Goal: Transaction & Acquisition: Purchase product/service

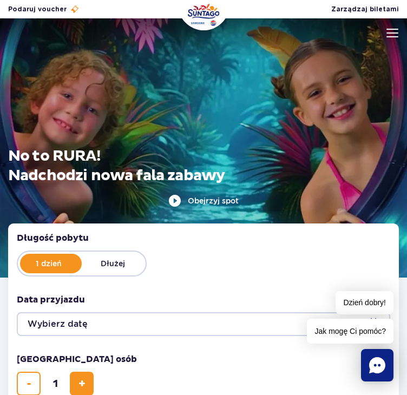
drag, startPoint x: 253, startPoint y: 273, endPoint x: 244, endPoint y: 278, distance: 9.9
click at [253, 273] on div "1 dzień Dłużej" at bounding box center [203, 263] width 373 height 26
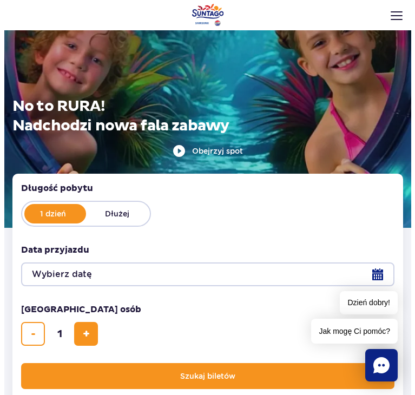
scroll to position [54, 0]
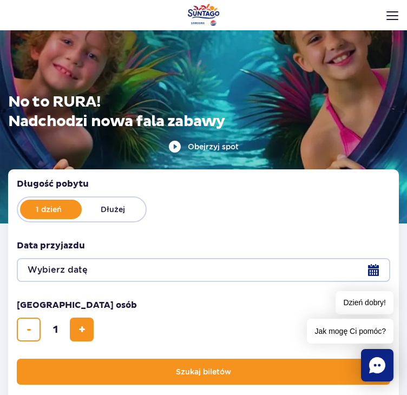
click at [117, 267] on button "Wybierz datę" at bounding box center [203, 270] width 373 height 24
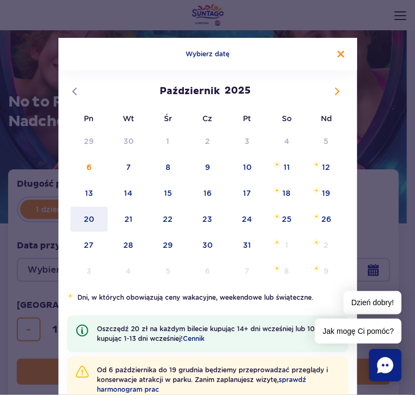
click at [91, 219] on span "20" at bounding box center [88, 219] width 39 height 25
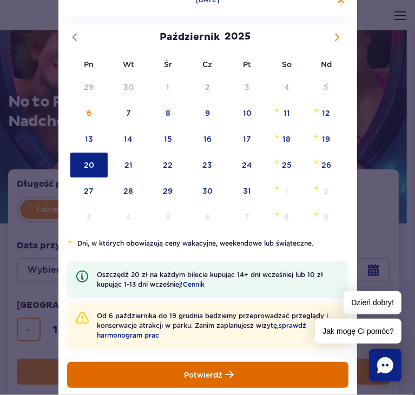
click at [263, 383] on button "Potwierdź" at bounding box center [207, 375] width 281 height 26
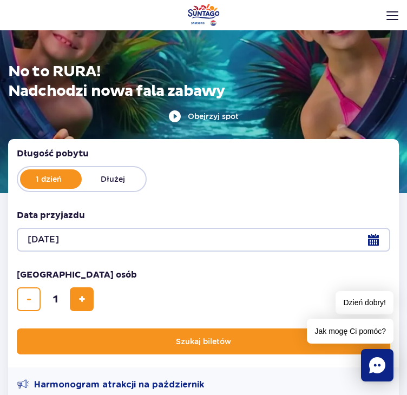
scroll to position [216, 0]
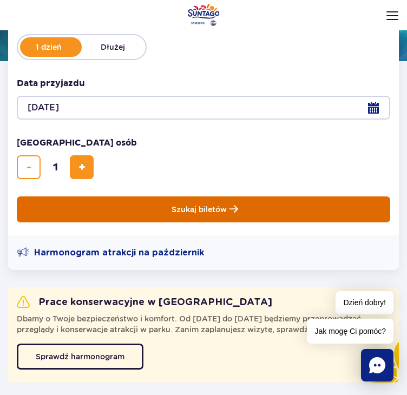
click at [196, 207] on button "Szukaj biletów" at bounding box center [203, 209] width 373 height 26
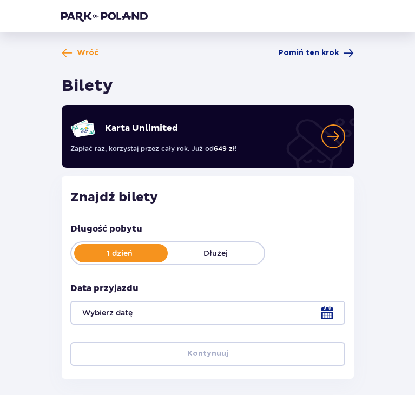
type input "[DATE]"
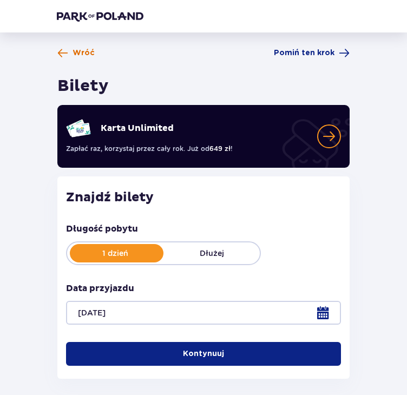
click at [82, 50] on span "Wróć" at bounding box center [83, 53] width 22 height 11
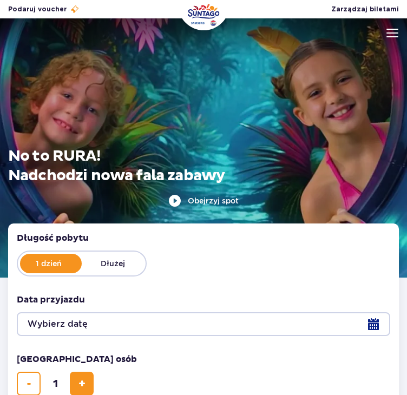
click at [151, 289] on form "Długość pobytu długość pobytu w hero 1 dzień Dłużej Data przyjazdu data przyjaz…" at bounding box center [203, 337] width 390 height 228
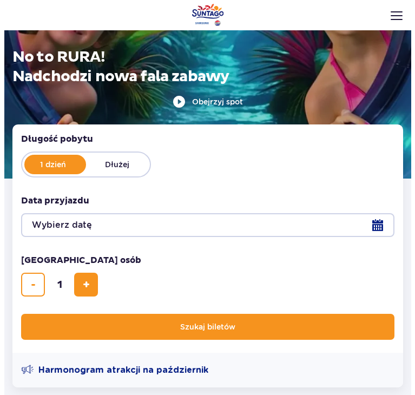
scroll to position [108, 0]
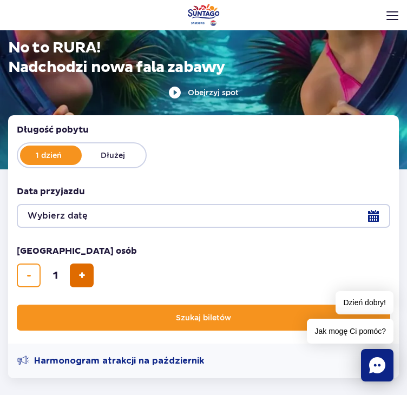
click at [70, 275] on button "dodaj bilet" at bounding box center [82, 275] width 24 height 24
type input "2"
click at [101, 225] on button "Wybierz datę" at bounding box center [203, 216] width 373 height 24
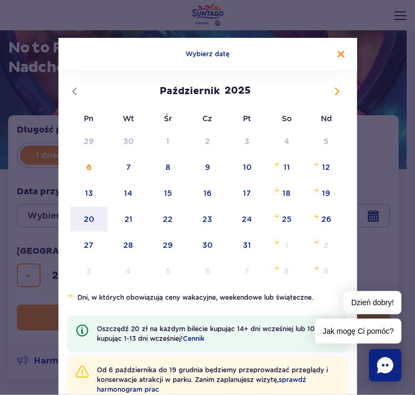
click at [89, 215] on span "20" at bounding box center [88, 219] width 39 height 25
click at [379, 236] on div "Przyjazd 20.10.25 20.10.2025 20.10.2025 Październik Listopad Grudzień 2025 Pn W…" at bounding box center [207, 197] width 415 height 395
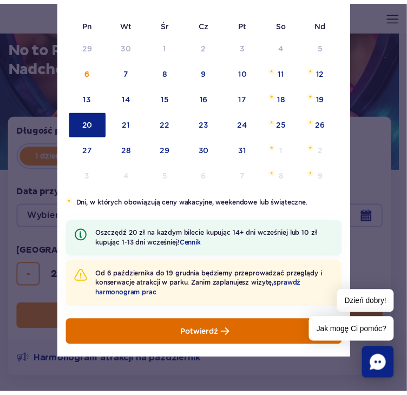
scroll to position [98, 0]
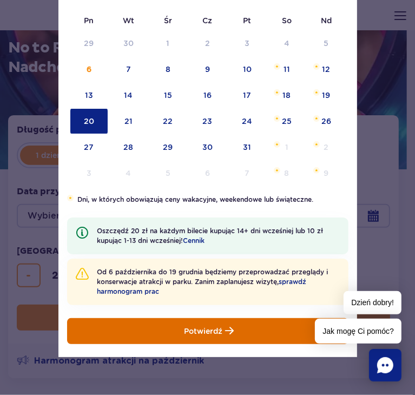
click at [282, 322] on button "Potwierdź" at bounding box center [207, 331] width 281 height 26
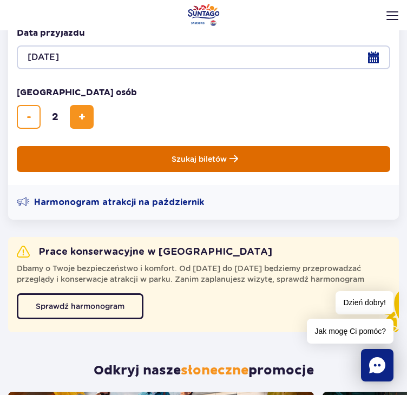
scroll to position [270, 0]
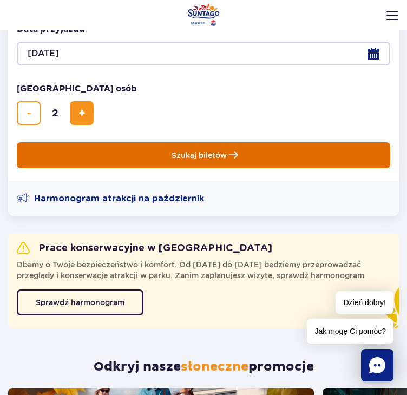
click at [202, 157] on span "Szukaj biletów" at bounding box center [198, 155] width 55 height 9
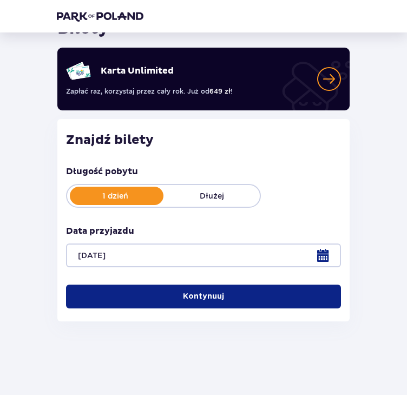
click at [255, 295] on button "Kontynuuj" at bounding box center [203, 296] width 275 height 24
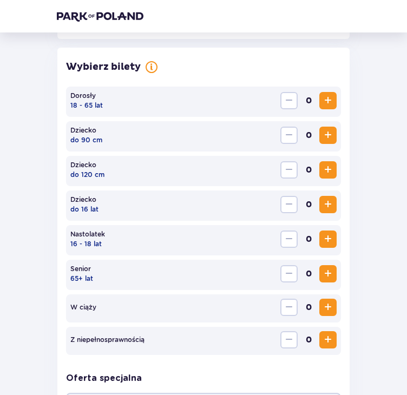
scroll to position [301, 0]
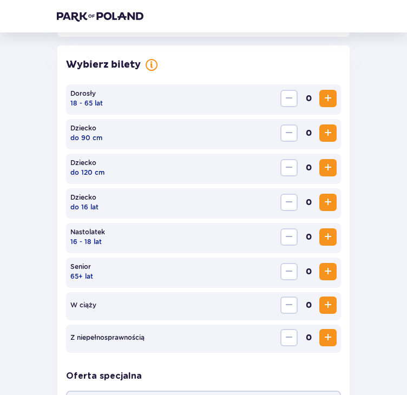
click at [326, 96] on span "Zwiększ" at bounding box center [327, 98] width 13 height 13
click at [354, 117] on div "Wróć Pomiń ten krok Bilety Karta Unlimited Zapłać raz, korzystaj przez cały rok…" at bounding box center [203, 117] width 309 height 741
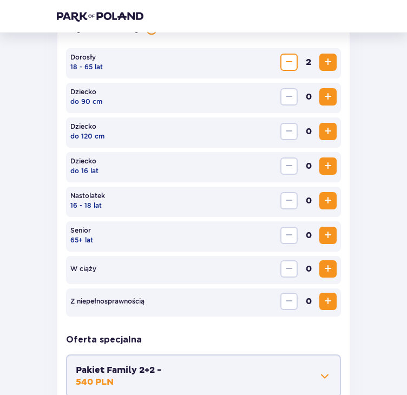
scroll to position [459, 0]
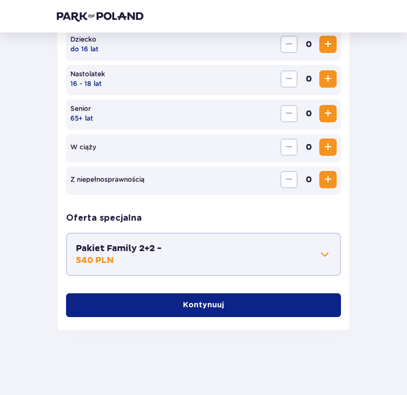
click at [227, 303] on span "button" at bounding box center [226, 305] width 11 height 11
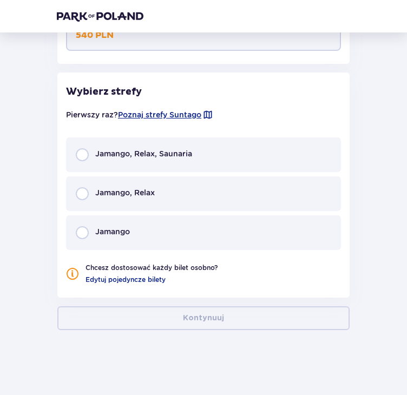
click at [145, 157] on span "Jamango, Relax, Saunaria" at bounding box center [143, 153] width 97 height 11
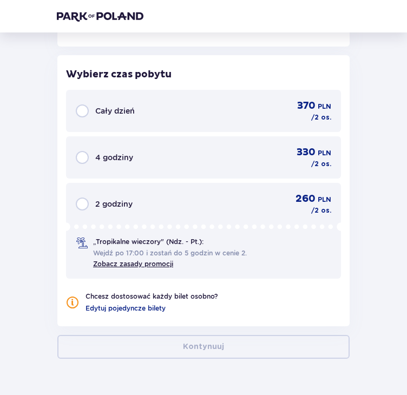
scroll to position [935, 0]
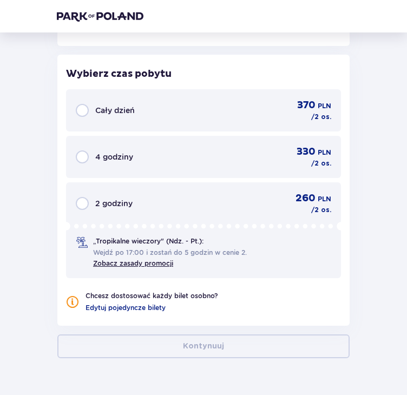
click at [158, 118] on div "Cały dzień 370 PLN / 2 os." at bounding box center [203, 110] width 255 height 23
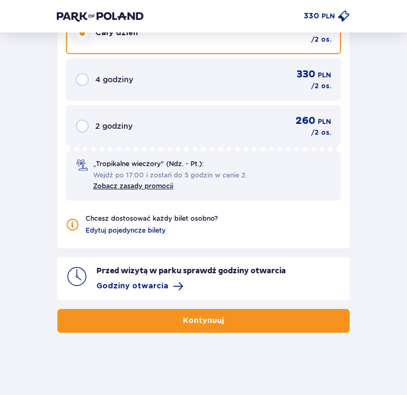
scroll to position [1012, 0]
click at [198, 315] on p "Kontynuuj" at bounding box center [203, 320] width 41 height 11
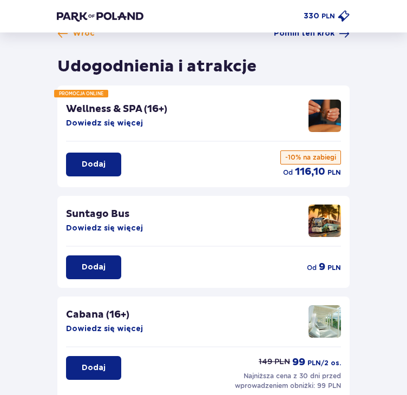
scroll to position [54, 0]
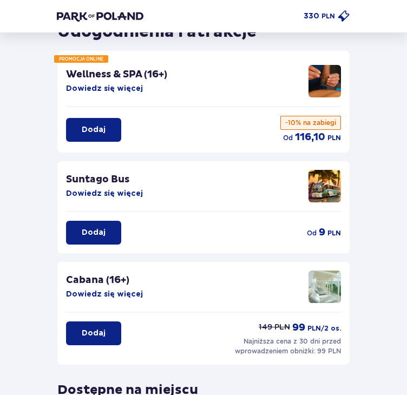
click at [115, 233] on button "Dodaj" at bounding box center [93, 233] width 55 height 24
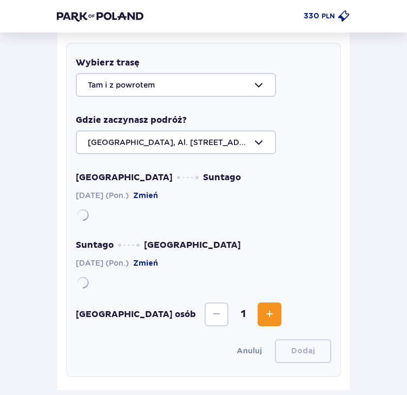
scroll to position [287, 0]
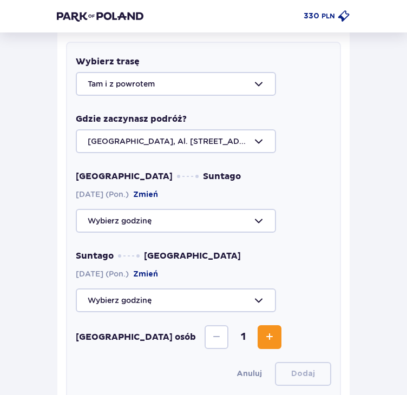
click at [147, 222] on div at bounding box center [203, 221] width 255 height 24
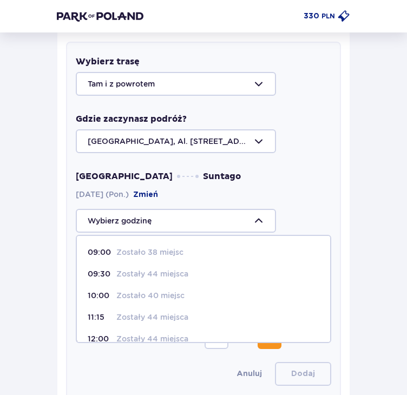
click at [127, 294] on p "Zostało 40 miejsc" at bounding box center [150, 295] width 68 height 11
type input "10:00"
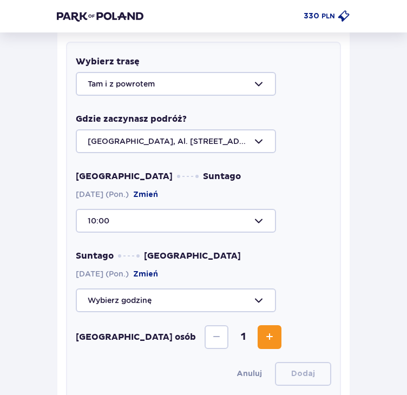
click at [135, 299] on div at bounding box center [203, 300] width 255 height 24
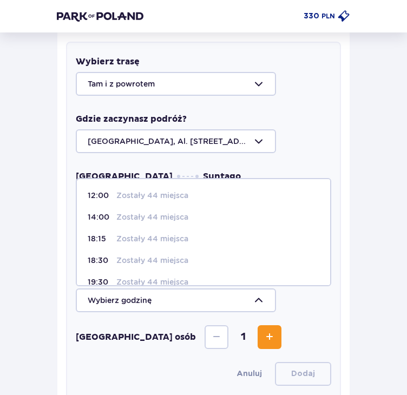
click at [132, 276] on p "Zostały 44 miejsca" at bounding box center [152, 281] width 72 height 11
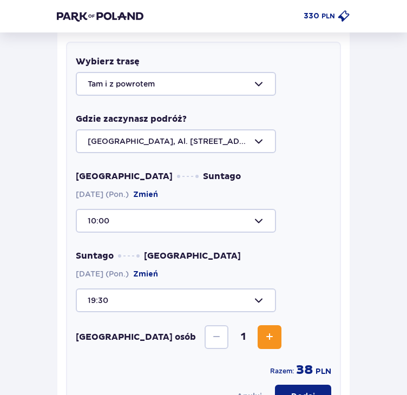
click at [175, 304] on div at bounding box center [203, 300] width 255 height 24
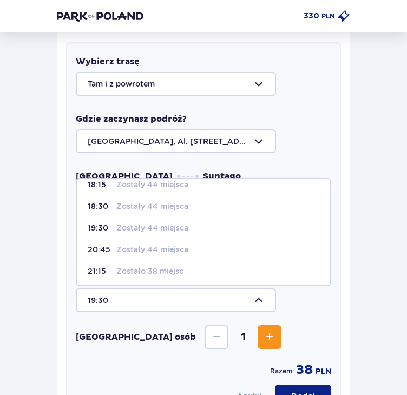
scroll to position [56, 0]
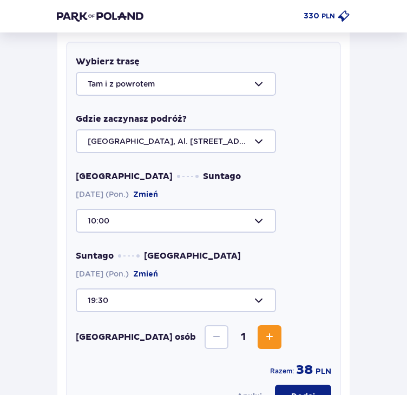
click at [313, 329] on div "[GEOGRAPHIC_DATA] osób 1" at bounding box center [203, 337] width 255 height 24
click at [208, 216] on div at bounding box center [203, 221] width 255 height 24
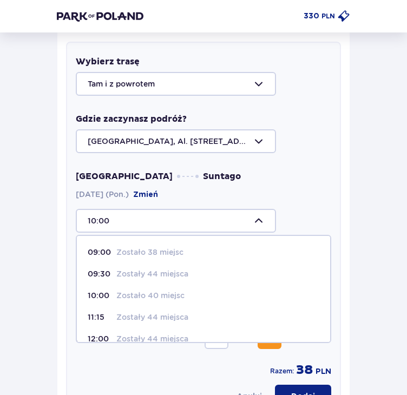
click at [208, 216] on div at bounding box center [203, 221] width 255 height 24
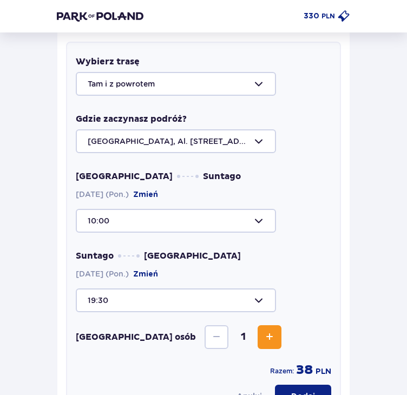
click at [149, 295] on div at bounding box center [203, 300] width 255 height 24
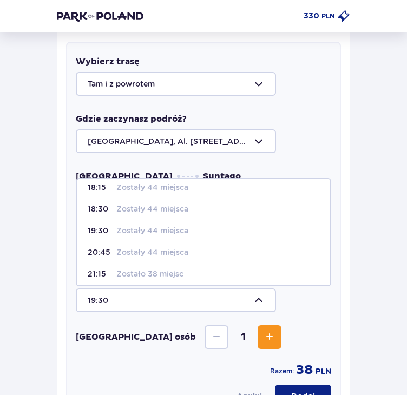
scroll to position [54, 0]
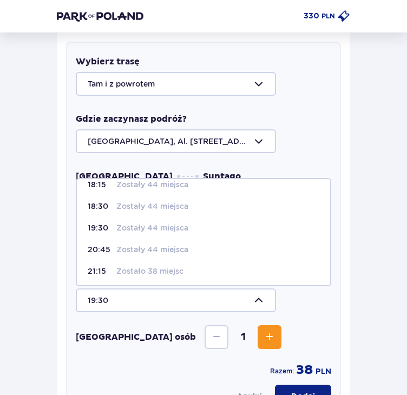
click at [108, 208] on p "18:30" at bounding box center [100, 206] width 24 height 11
type input "18:30"
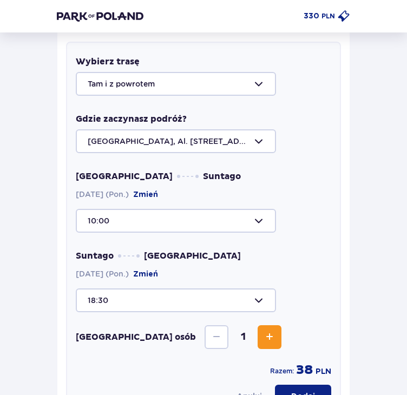
click at [263, 336] on span "Zwiększ" at bounding box center [269, 336] width 13 height 13
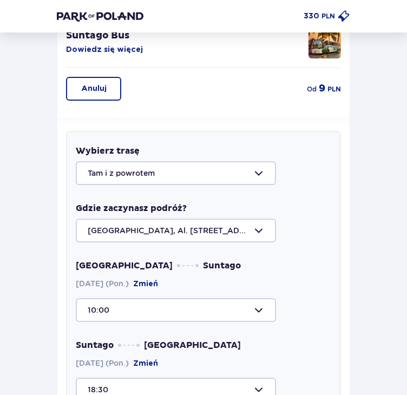
scroll to position [179, 0]
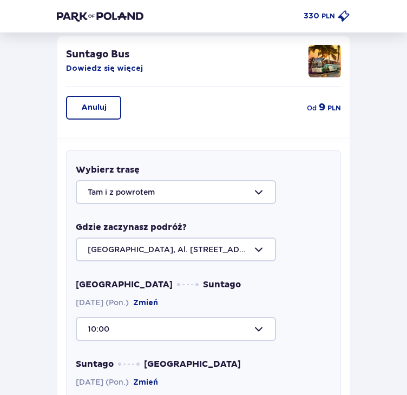
click at [227, 195] on div at bounding box center [203, 192] width 255 height 24
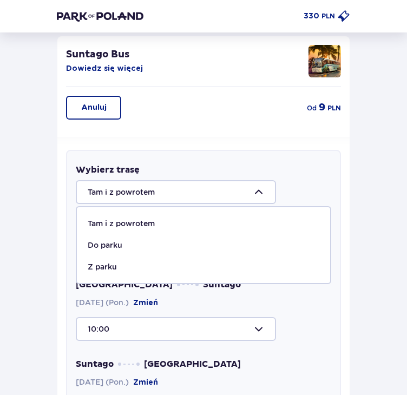
click at [227, 195] on div at bounding box center [203, 192] width 255 height 24
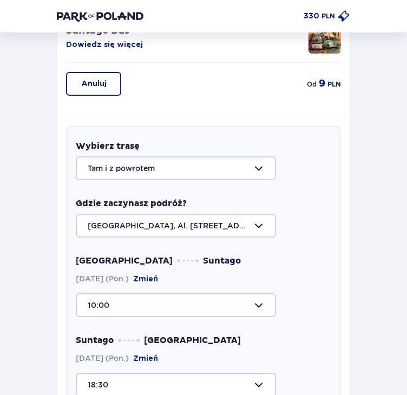
scroll to position [341, 0]
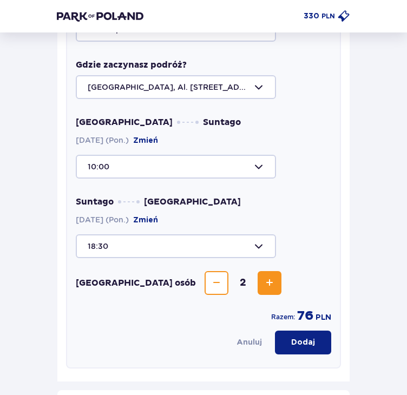
click at [214, 168] on div at bounding box center [203, 167] width 255 height 24
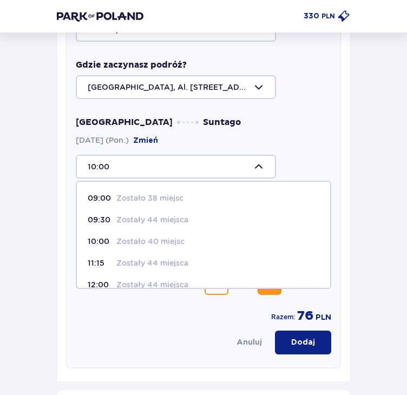
click at [151, 220] on p "Zostały 44 miejsca" at bounding box center [152, 219] width 72 height 11
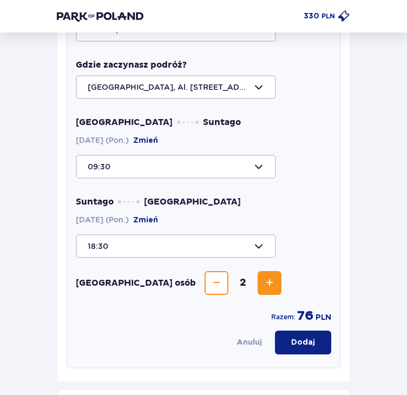
click at [119, 163] on div at bounding box center [203, 167] width 255 height 24
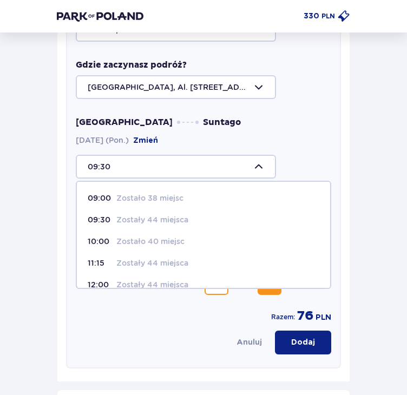
click at [119, 163] on div at bounding box center [203, 167] width 255 height 24
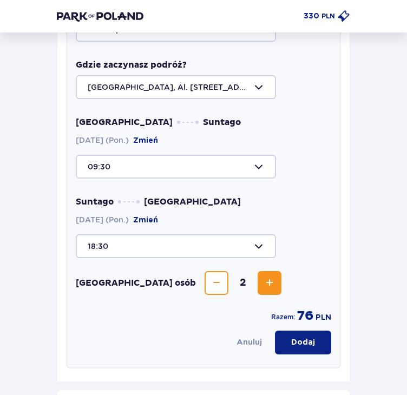
click at [119, 163] on div at bounding box center [203, 167] width 255 height 24
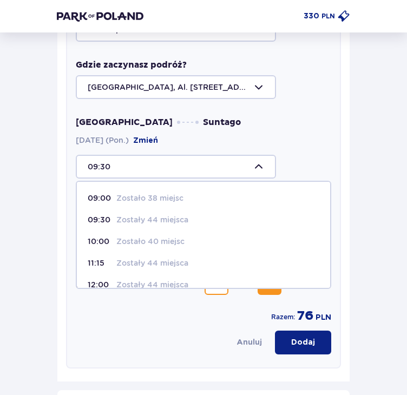
click at [124, 239] on p "Zostało 40 miejsc" at bounding box center [150, 241] width 68 height 11
type input "10:00"
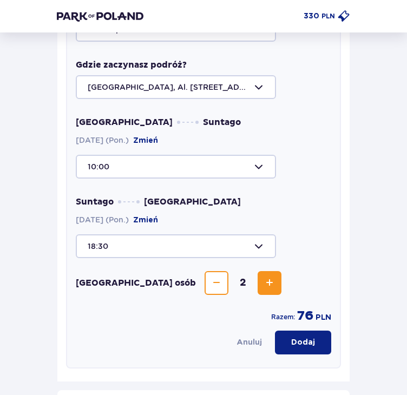
click at [302, 340] on p "Dodaj" at bounding box center [303, 342] width 24 height 11
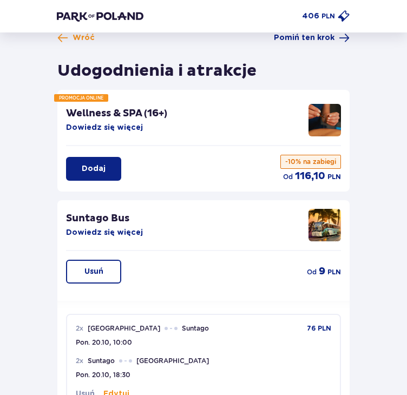
scroll to position [0, 0]
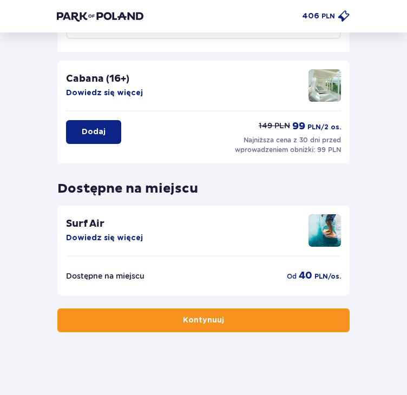
click at [197, 315] on p "Kontynuuj" at bounding box center [203, 320] width 41 height 11
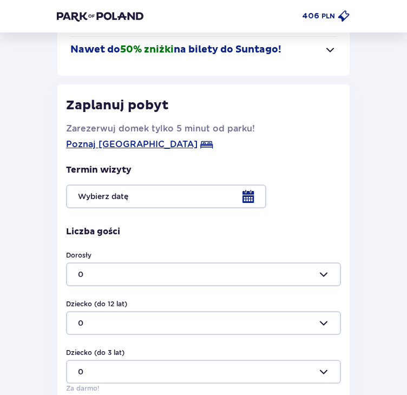
scroll to position [280, 0]
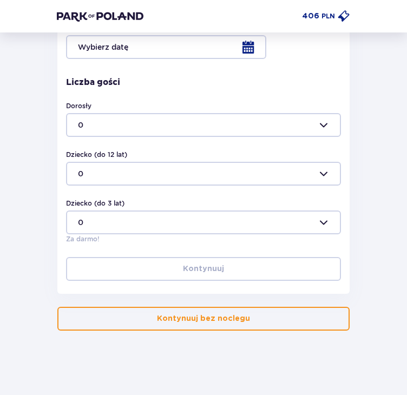
click at [220, 317] on p "Kontynuuj bez noclegu" at bounding box center [203, 318] width 93 height 11
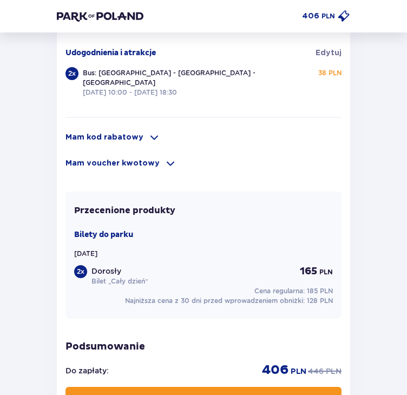
scroll to position [811, 0]
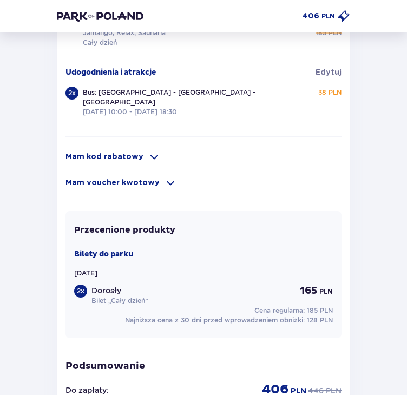
click at [96, 151] on p "Mam kod rabatowy" at bounding box center [104, 156] width 78 height 11
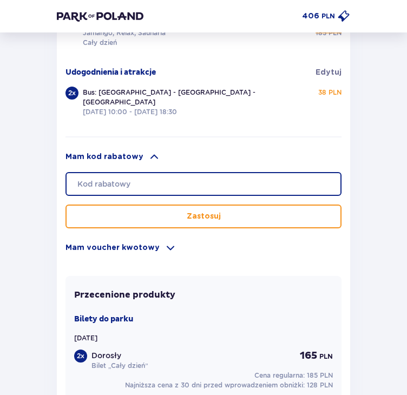
click at [119, 176] on input "text" at bounding box center [203, 184] width 276 height 24
type input "student30"
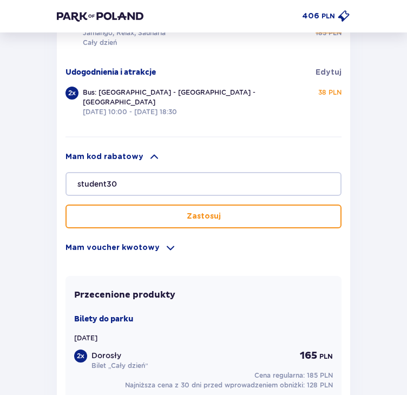
click at [220, 204] on button "Zastosuj" at bounding box center [203, 216] width 276 height 24
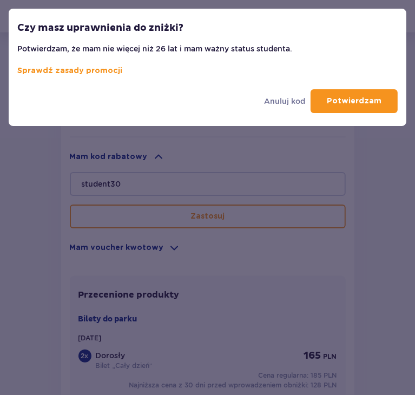
click at [363, 103] on p "Potwierdzam" at bounding box center [354, 101] width 55 height 11
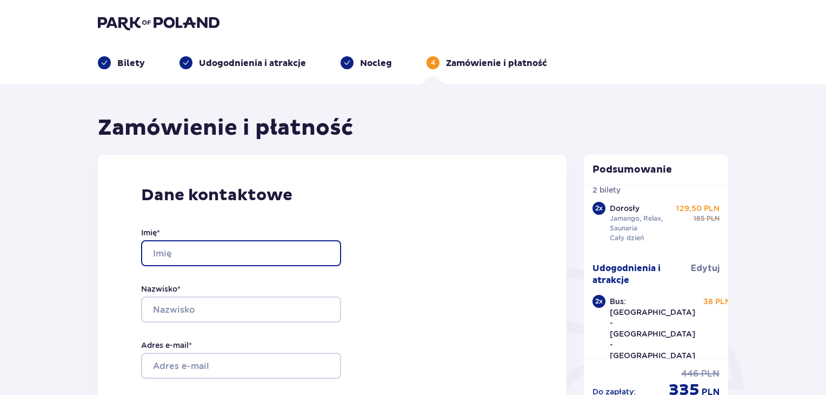
click at [211, 255] on input "Imię *" at bounding box center [241, 253] width 200 height 26
type input "[PERSON_NAME]"
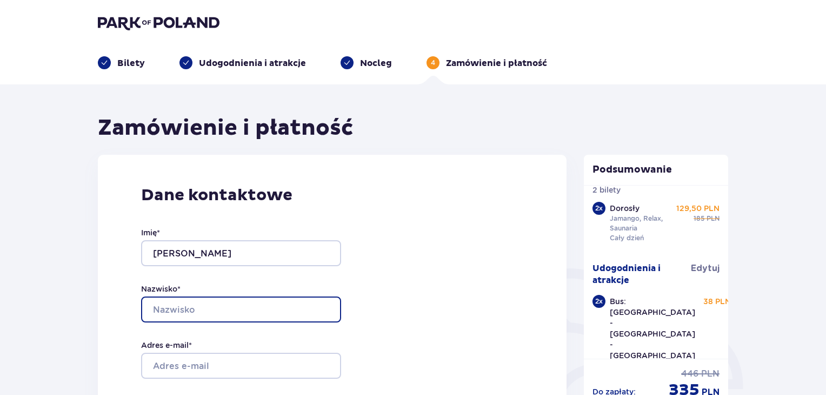
type input "Kibalnyk"
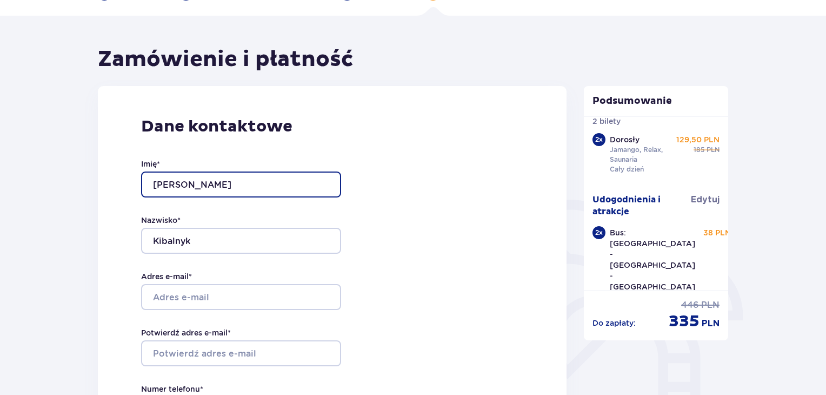
scroll to position [108, 0]
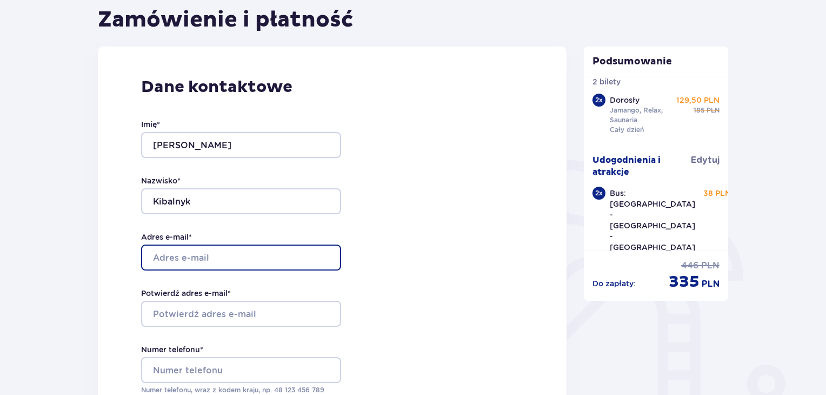
click at [208, 250] on input "Adres e-mail *" at bounding box center [241, 257] width 200 height 26
type input "[EMAIL_ADDRESS][DOMAIN_NAME]"
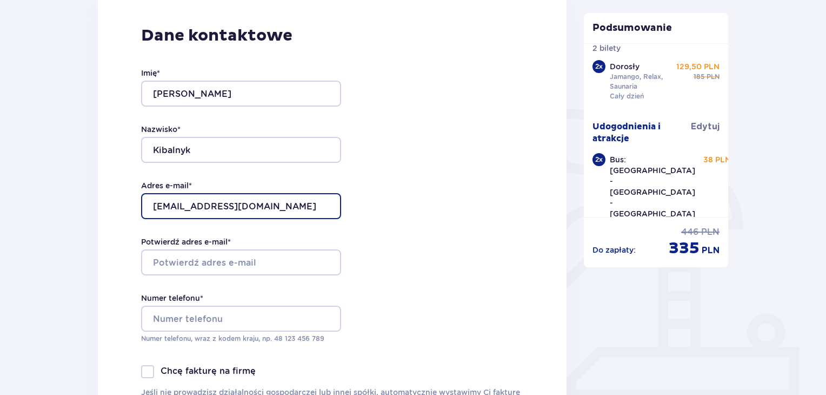
scroll to position [162, 0]
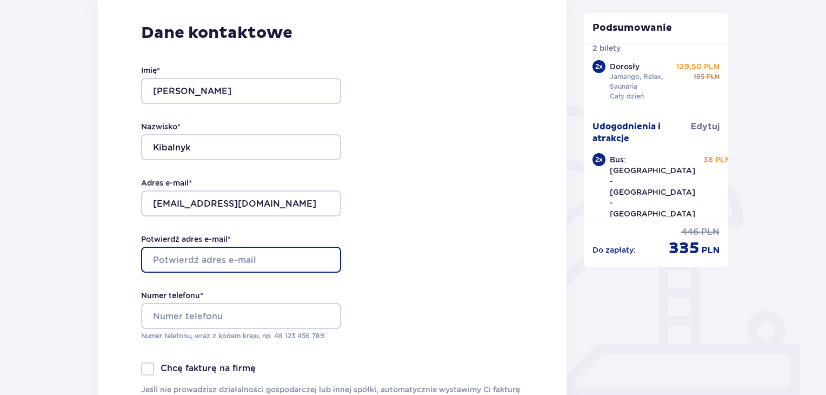
click at [213, 260] on input "Potwierdź adres e-mail *" at bounding box center [241, 260] width 200 height 26
click at [218, 257] on input "Potwierdź adres e-mail *" at bounding box center [241, 260] width 200 height 26
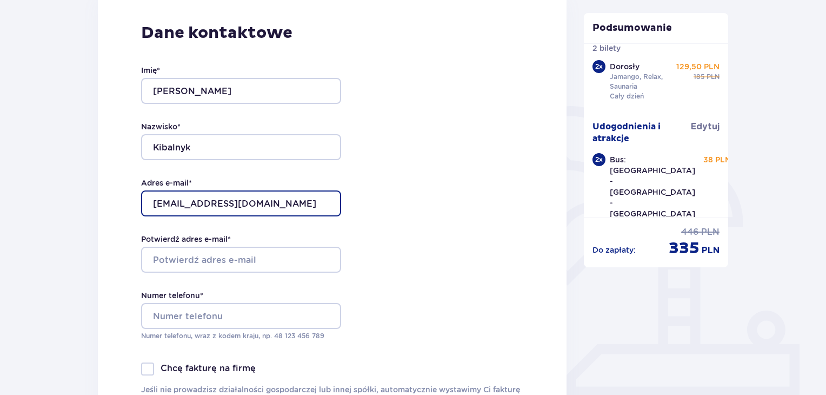
click at [243, 201] on input "[EMAIL_ADDRESS][DOMAIN_NAME]" at bounding box center [241, 203] width 200 height 26
click at [245, 200] on input "[EMAIL_ADDRESS][DOMAIN_NAME]" at bounding box center [241, 203] width 200 height 26
click at [227, 244] on label "Potwierdź adres e-mail *" at bounding box center [186, 239] width 90 height 11
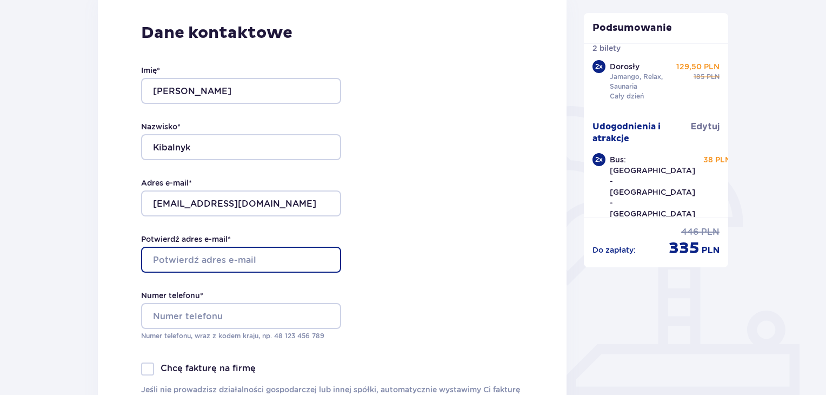
click at [227, 247] on input "Potwierdź adres e-mail *" at bounding box center [241, 260] width 200 height 26
paste input "[EMAIL_ADDRESS][DOMAIN_NAME]"
type input "[EMAIL_ADDRESS][DOMAIN_NAME]"
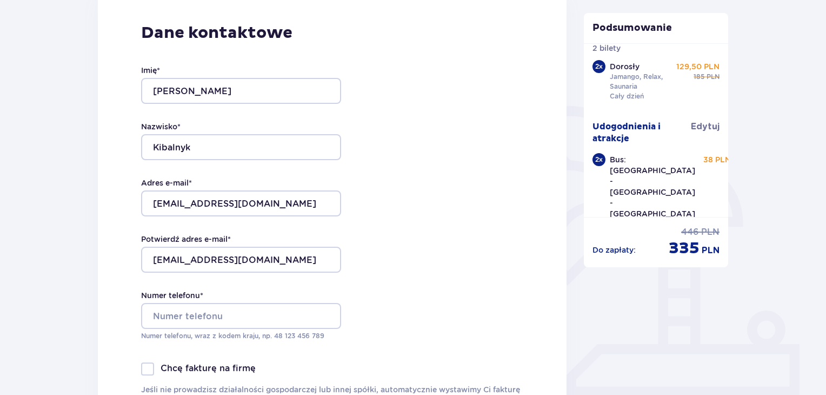
click at [384, 264] on div "Dane kontaktowe Imię * [PERSON_NAME] * Kibalnyk Adres e-mail * [EMAIL_ADDRESS][…" at bounding box center [332, 219] width 469 height 454
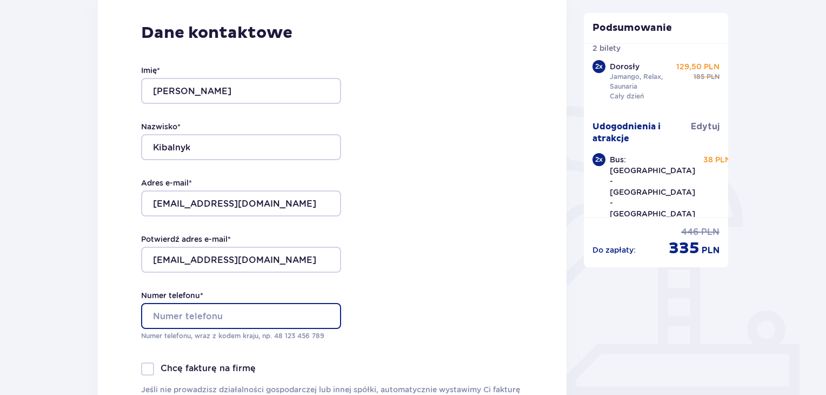
click at [279, 313] on input "Numer telefonu *" at bounding box center [241, 316] width 200 height 26
type input "453228267"
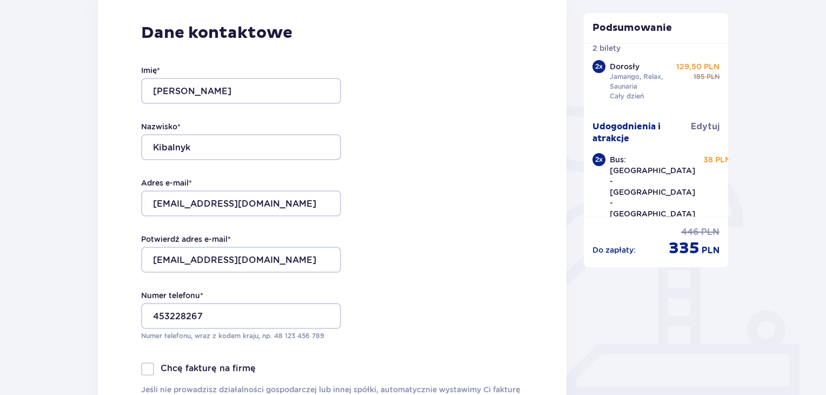
click at [414, 190] on div "Dane kontaktowe Imię * [PERSON_NAME] * Kibalnyk Adres e-mail * [EMAIL_ADDRESS][…" at bounding box center [332, 219] width 469 height 454
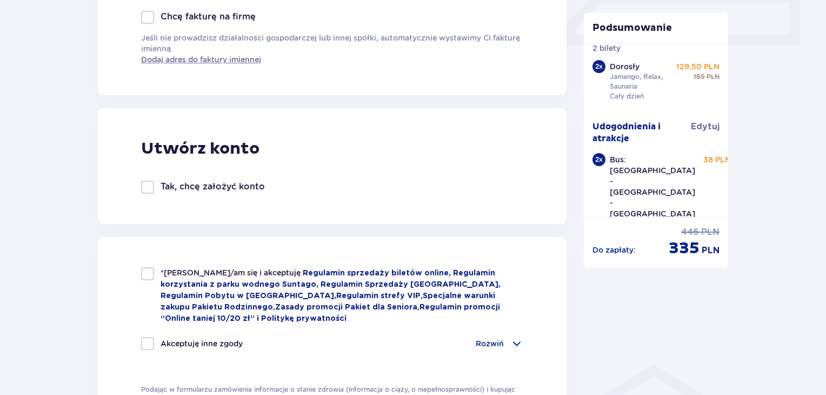
scroll to position [595, 0]
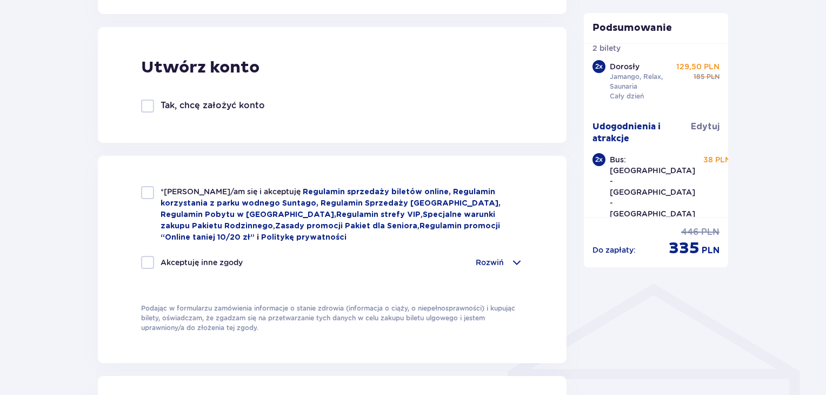
click at [143, 190] on div at bounding box center [147, 192] width 13 height 13
checkbox input "true"
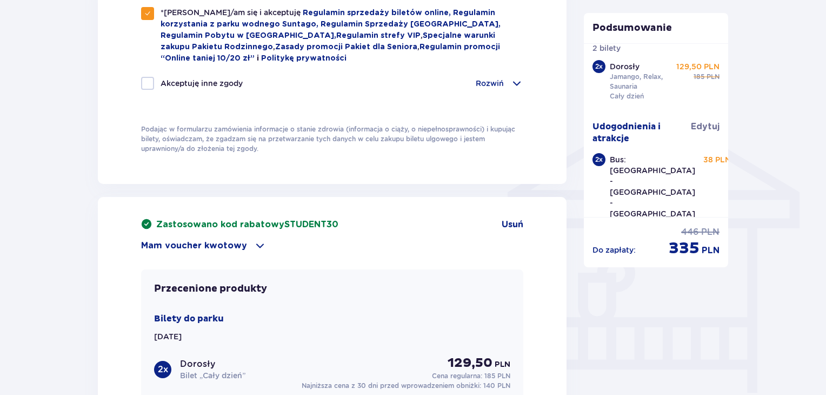
scroll to position [919, 0]
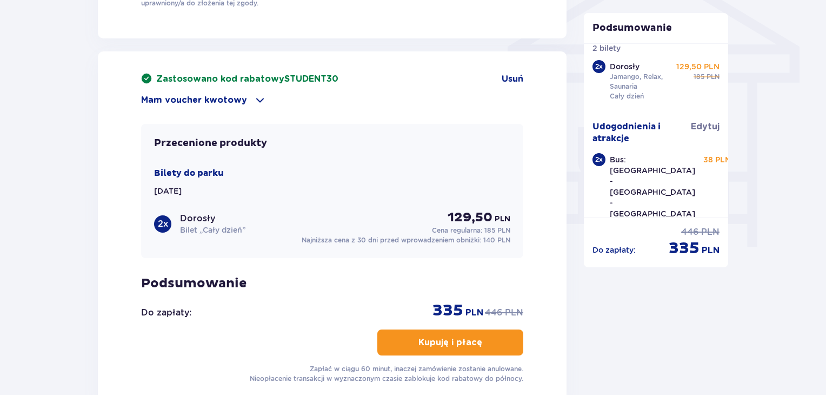
click at [414, 337] on span "button" at bounding box center [484, 342] width 13 height 13
